Goal: Check status

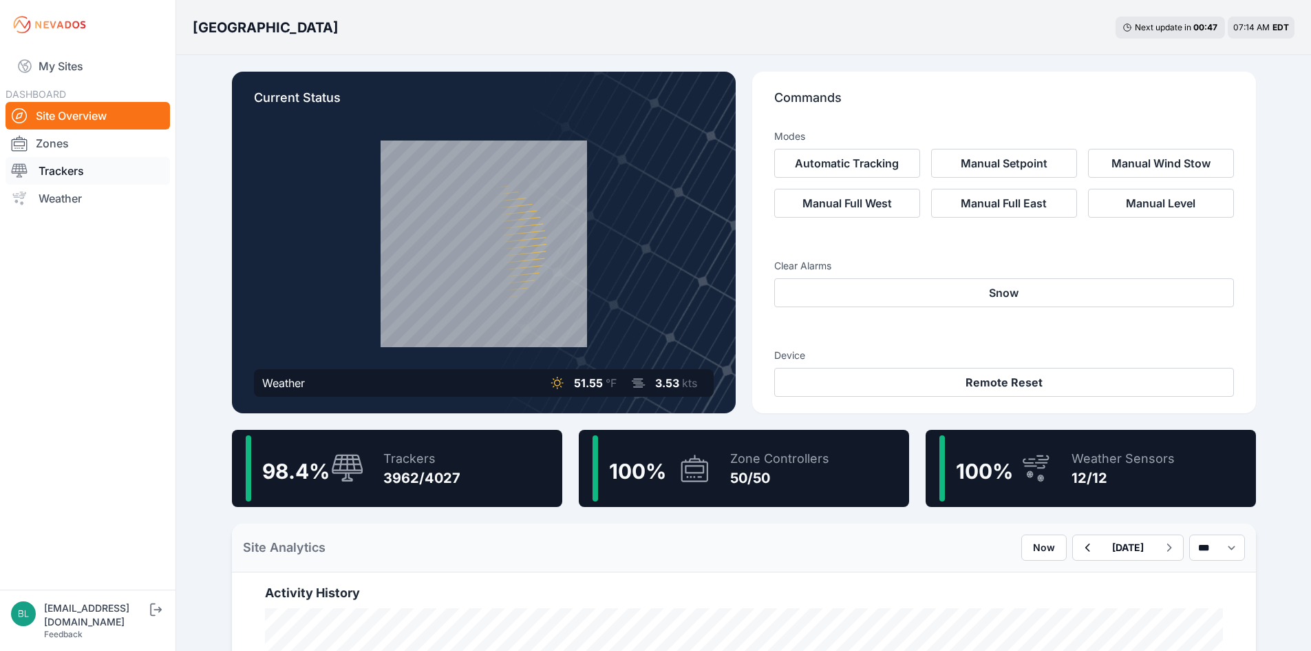
click at [121, 179] on link "Trackers" at bounding box center [88, 171] width 165 height 28
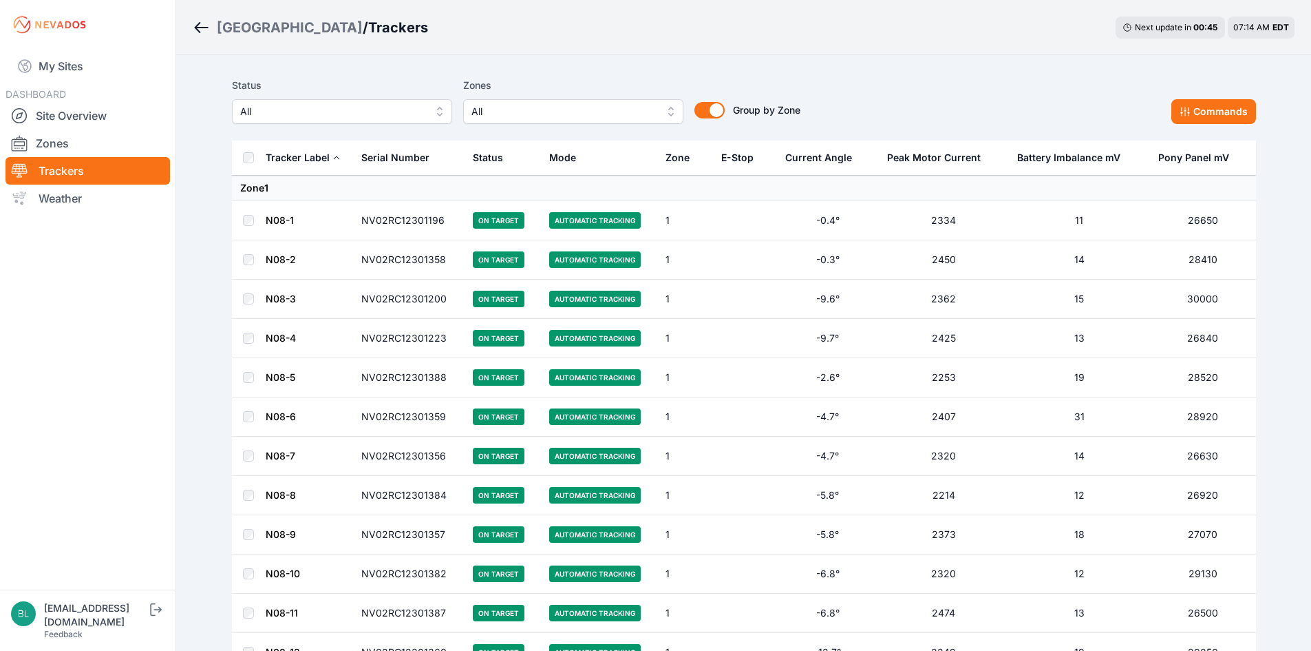
click at [609, 120] on button "All" at bounding box center [573, 111] width 220 height 25
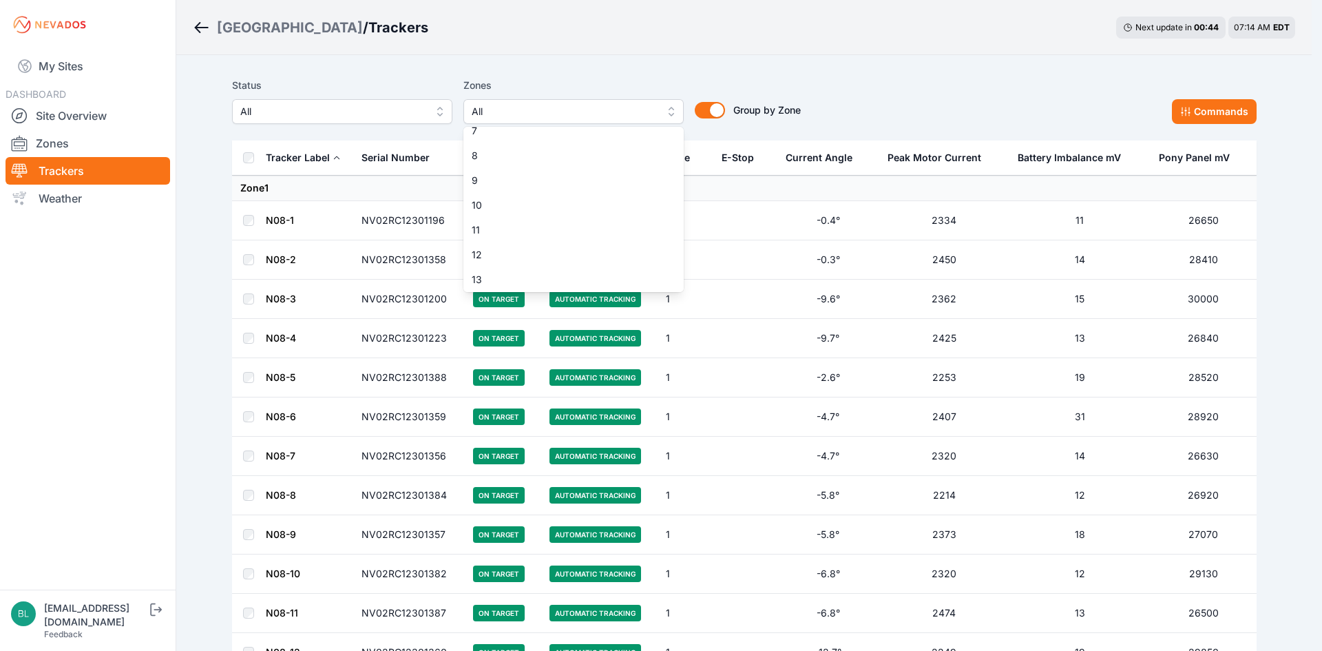
scroll to position [344, 0]
click at [605, 154] on div "15" at bounding box center [573, 144] width 220 height 25
click at [581, 264] on span "20" at bounding box center [565, 269] width 187 height 14
click at [547, 280] on div "20" at bounding box center [573, 268] width 220 height 25
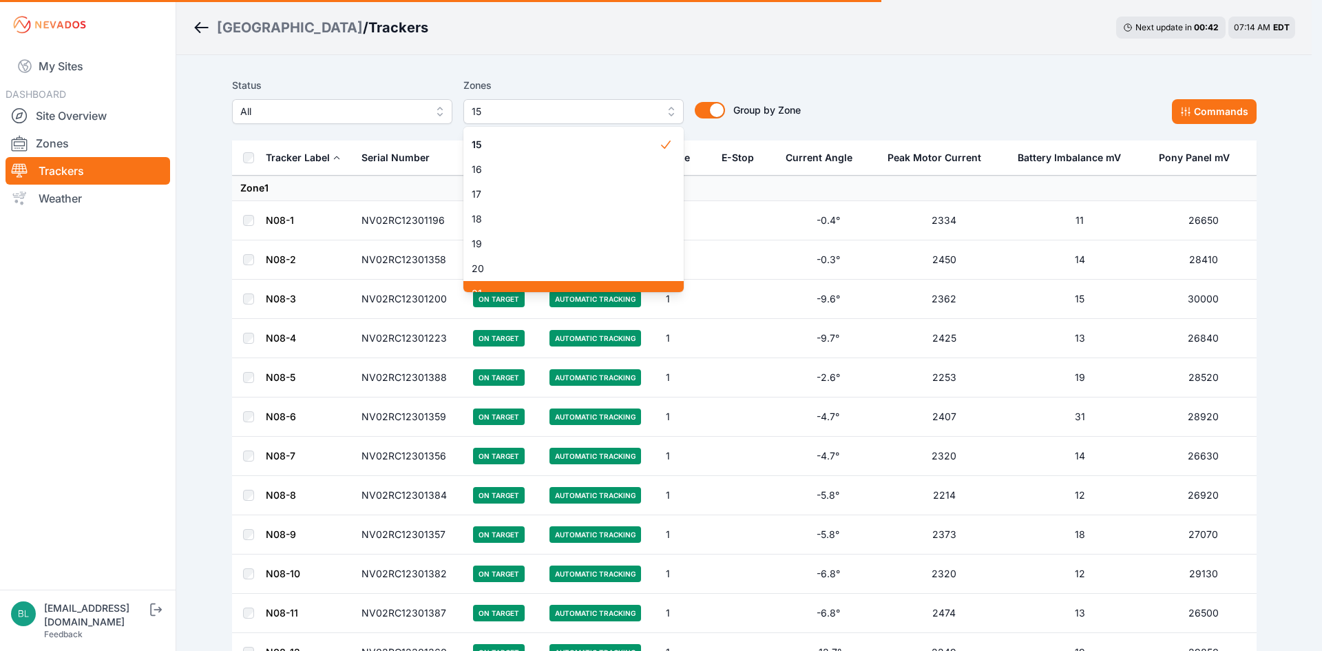
click at [546, 288] on div "21" at bounding box center [573, 293] width 220 height 25
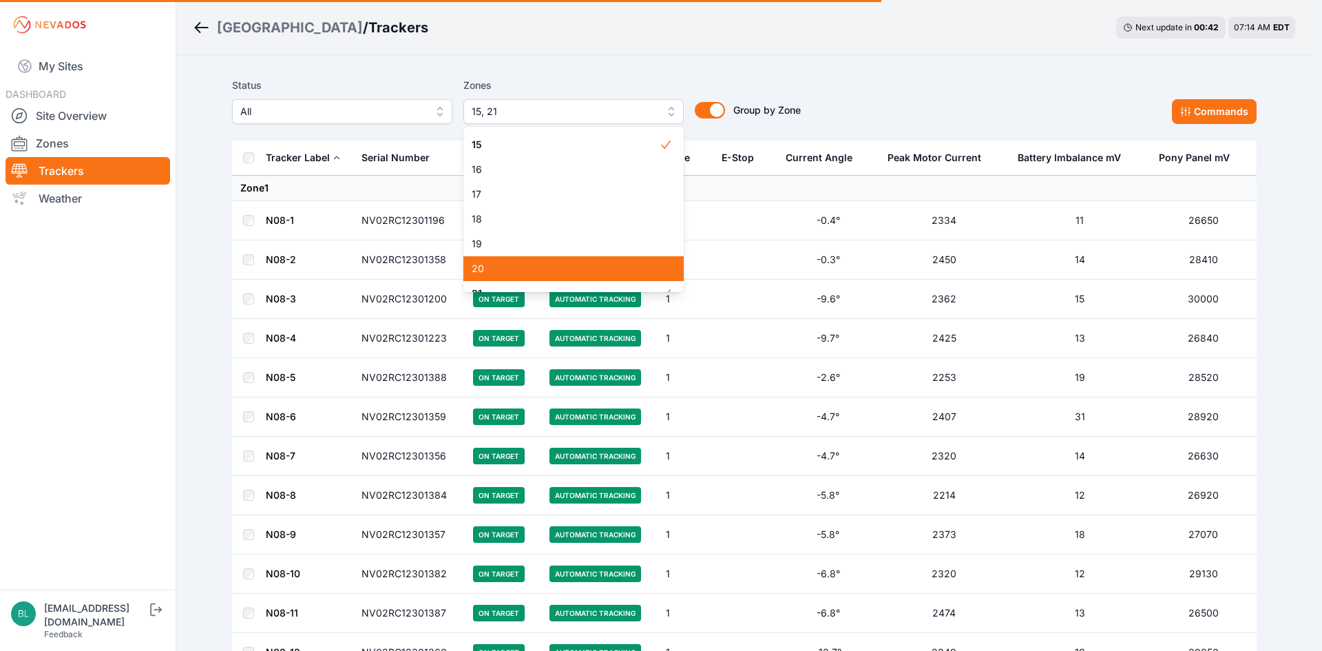
scroll to position [358, 0]
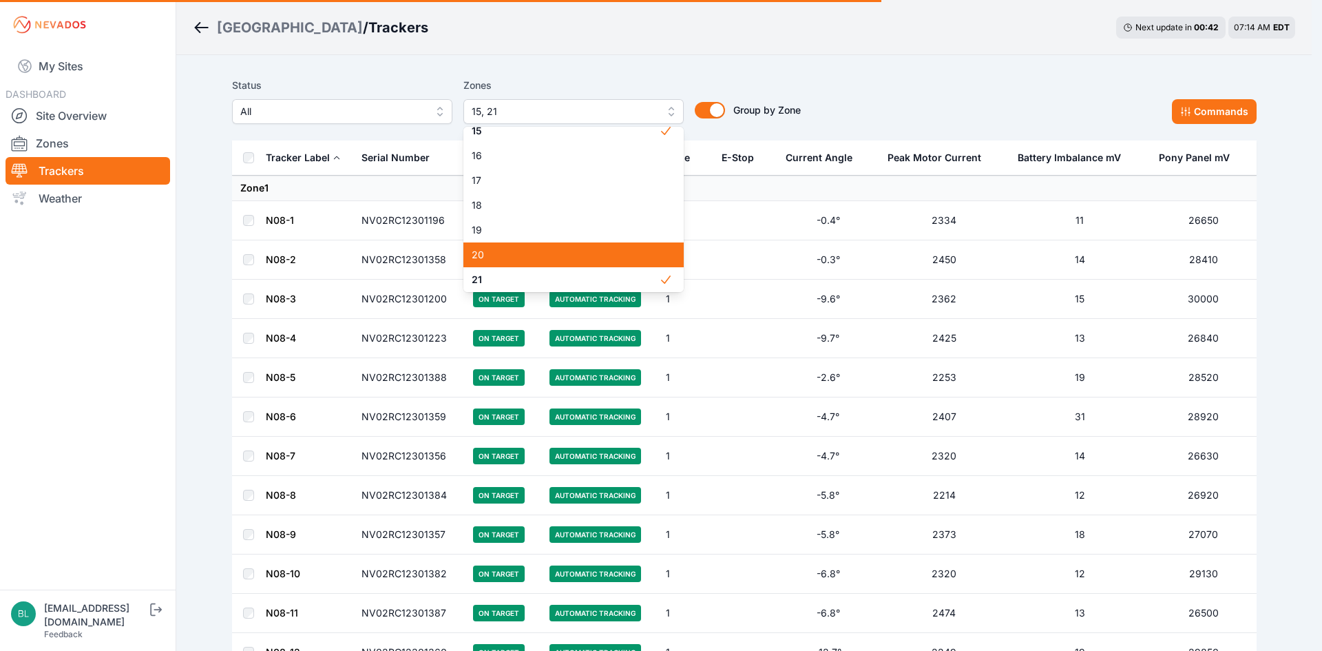
click at [547, 253] on span "20" at bounding box center [565, 255] width 187 height 14
click at [718, 113] on div "Status All Zones 15, 20, 21 1 2 3 4 5 6 7 8 9 10 11 12 13 14 15 16 17 18 19 20 …" at bounding box center [516, 100] width 569 height 47
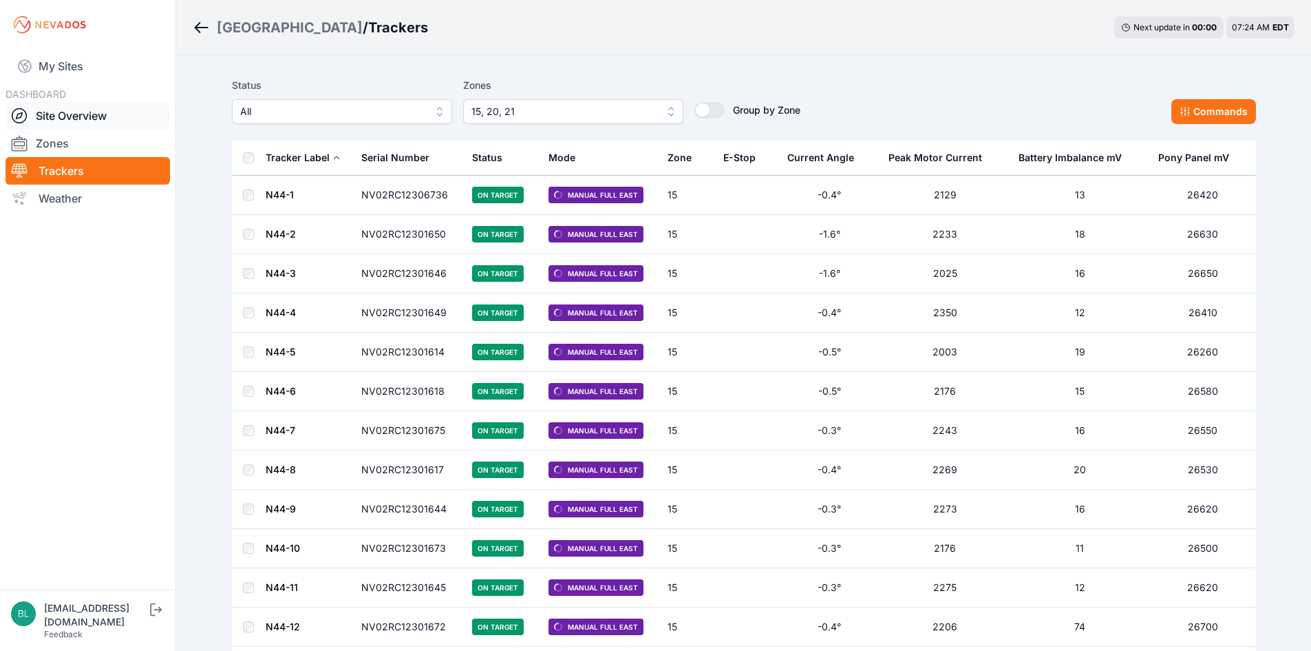
click at [101, 112] on link "Site Overview" at bounding box center [88, 116] width 165 height 28
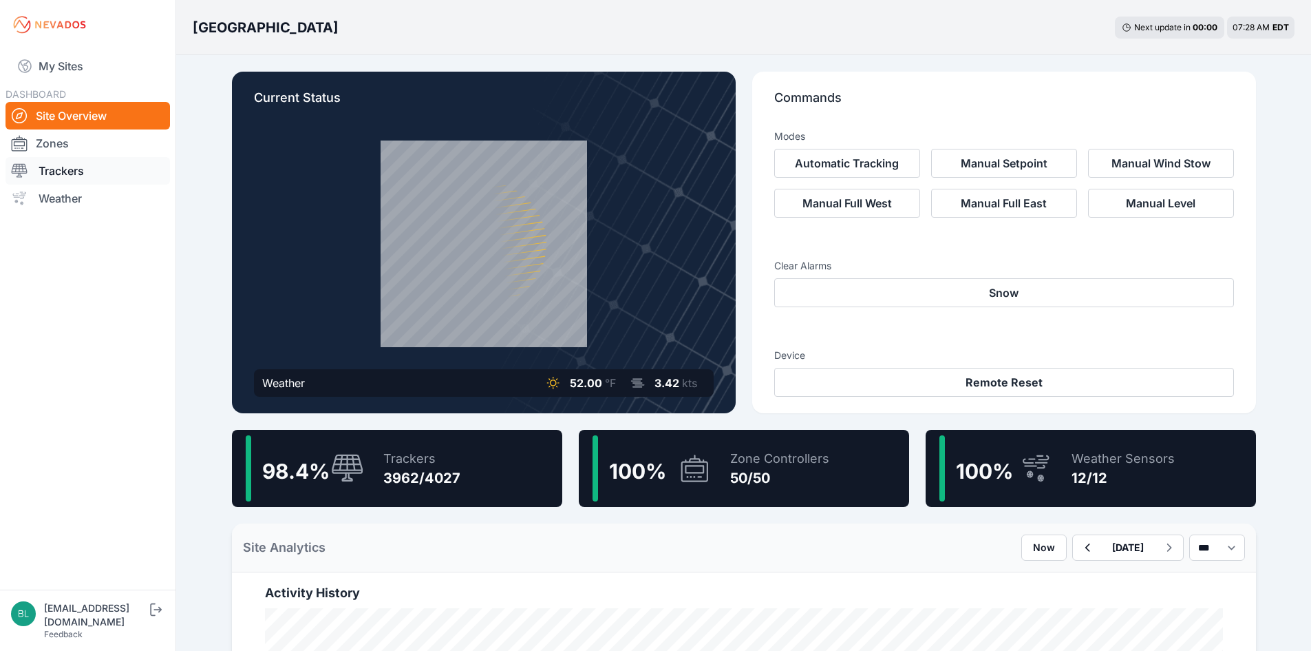
click at [123, 173] on link "Trackers" at bounding box center [88, 171] width 165 height 28
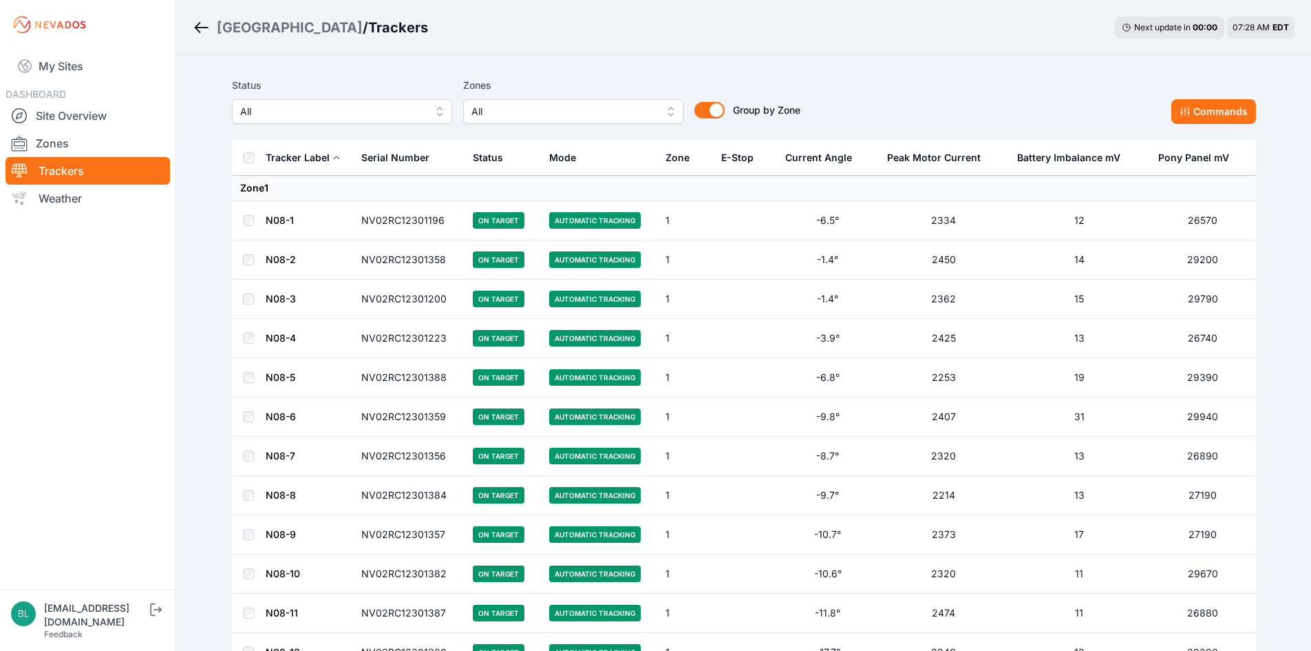
click at [421, 123] on button "All" at bounding box center [342, 111] width 220 height 25
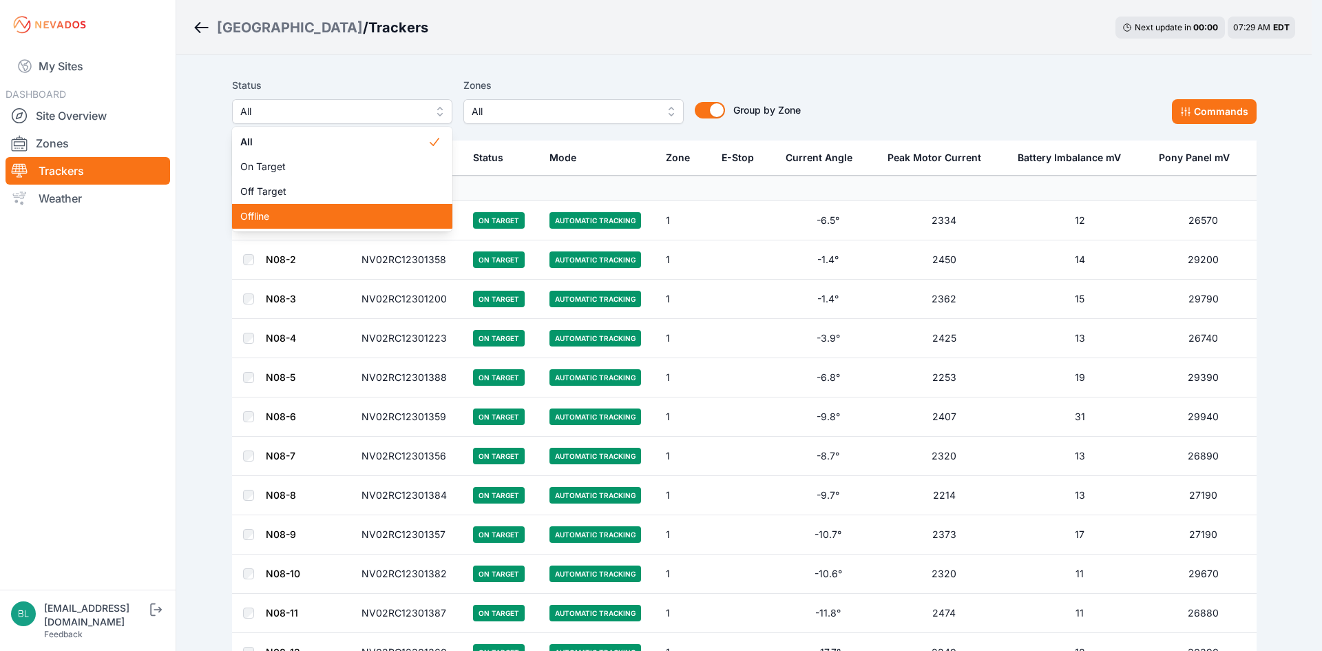
drag, startPoint x: 401, startPoint y: 200, endPoint x: 401, endPoint y: 217, distance: 17.2
click at [401, 217] on div "All On Target Off Target Offline" at bounding box center [342, 179] width 220 height 105
click at [401, 217] on span "Offline" at bounding box center [333, 216] width 187 height 14
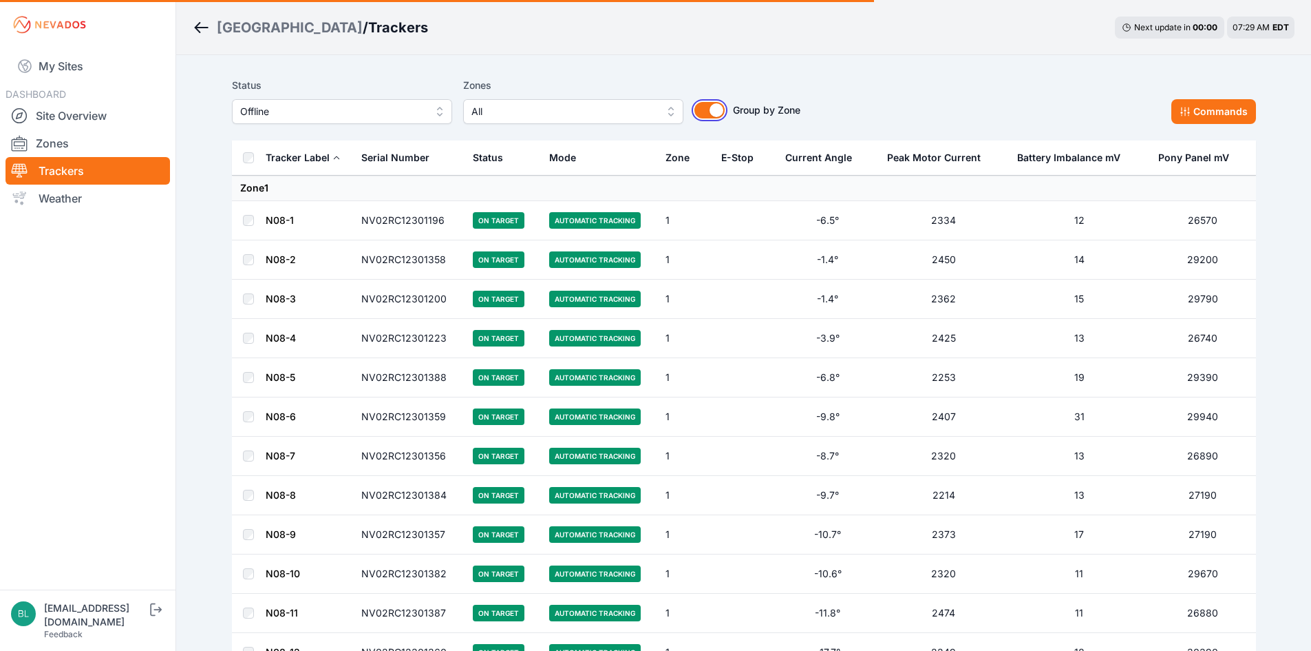
click at [713, 107] on button "Group by Zone" at bounding box center [710, 110] width 30 height 17
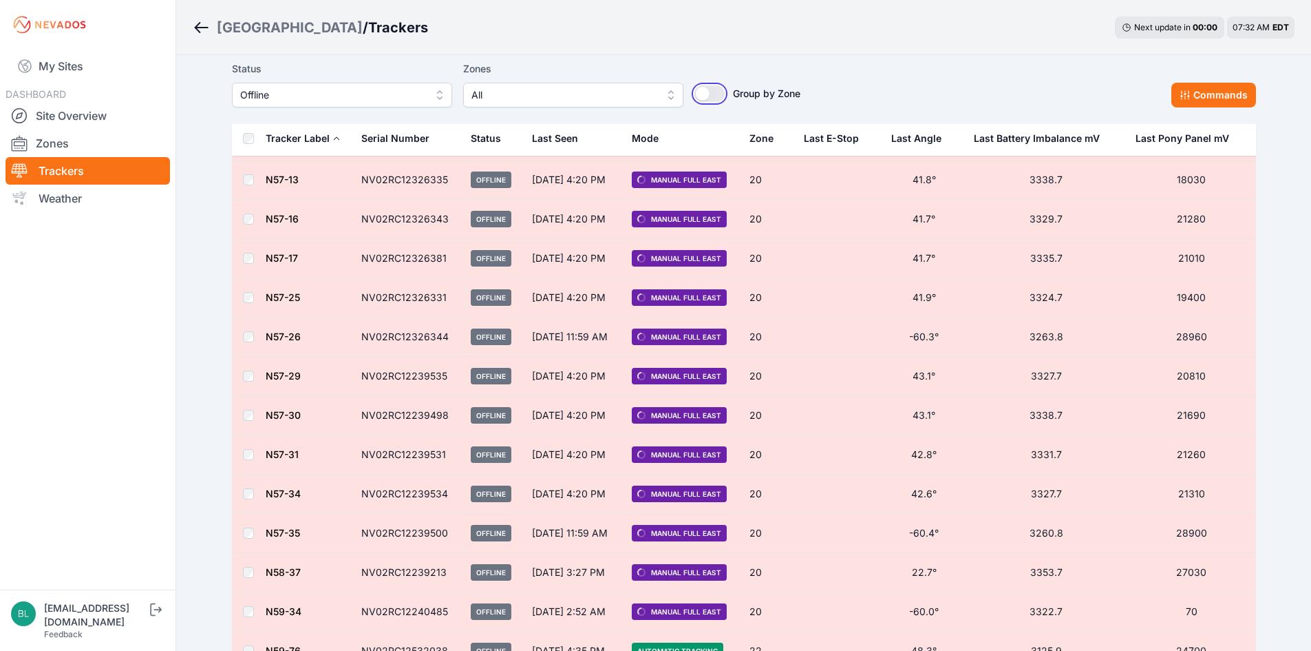
scroll to position [551, 0]
